Goal: Navigation & Orientation: Go to known website

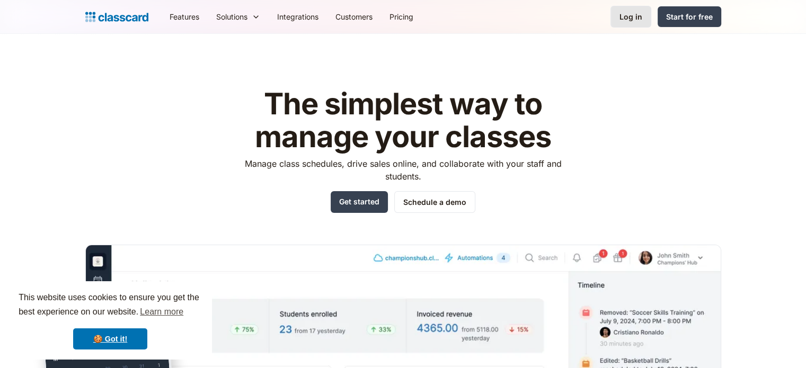
click at [631, 18] on div "Log in" at bounding box center [631, 16] width 23 height 11
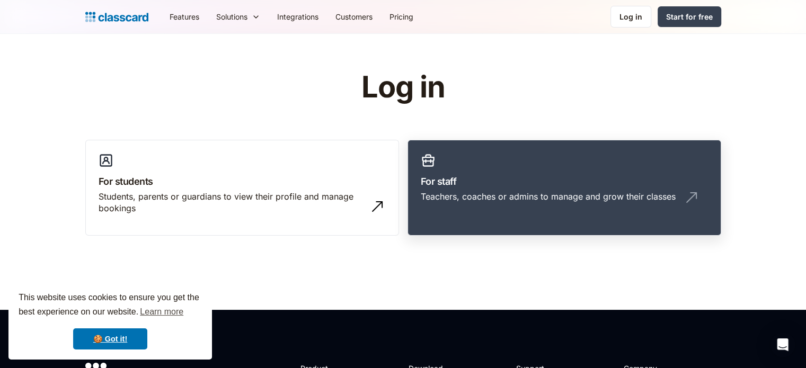
click at [483, 167] on link "For staff Teachers, coaches or admins to manage and grow their classes" at bounding box center [565, 188] width 314 height 96
